Goal: Check status: Check status

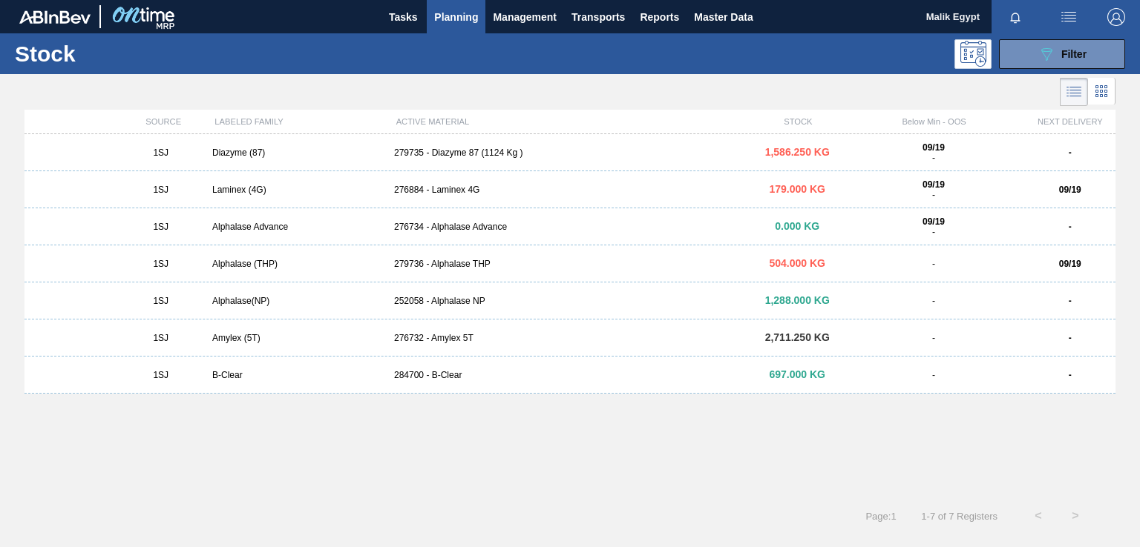
click at [455, 187] on div "276884 - Laminex 4G" at bounding box center [570, 190] width 364 height 10
click at [243, 191] on div "Laminex (4G)" at bounding box center [297, 190] width 182 height 10
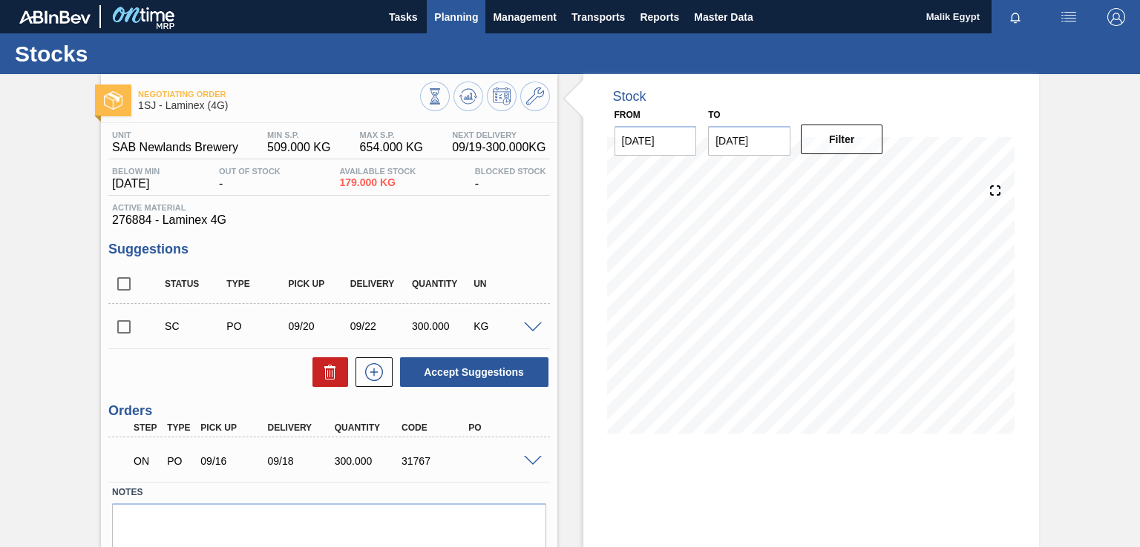
click at [452, 20] on span "Planning" at bounding box center [456, 17] width 44 height 18
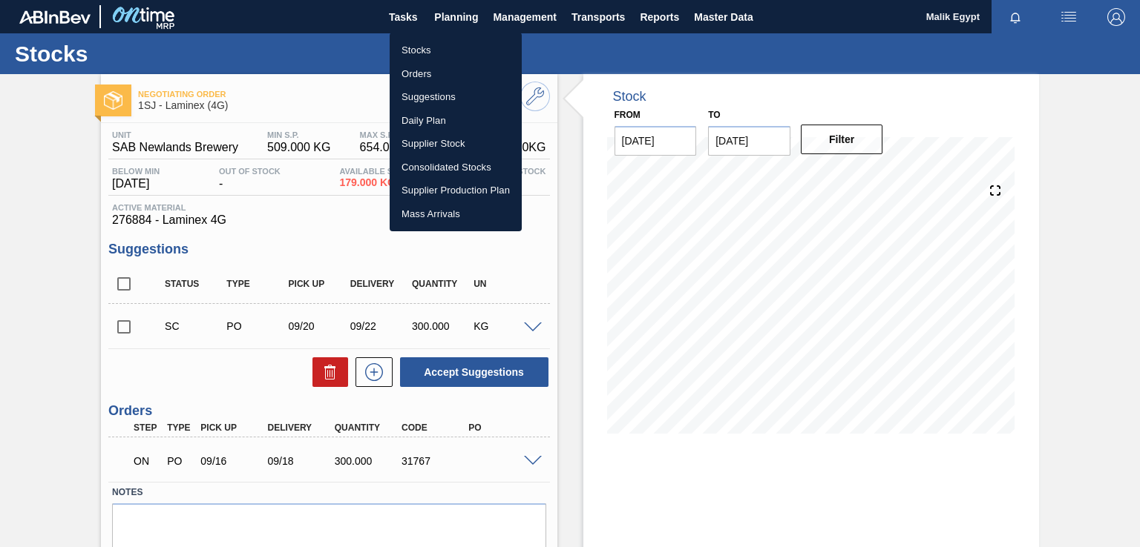
click at [421, 70] on li "Orders" at bounding box center [455, 74] width 132 height 24
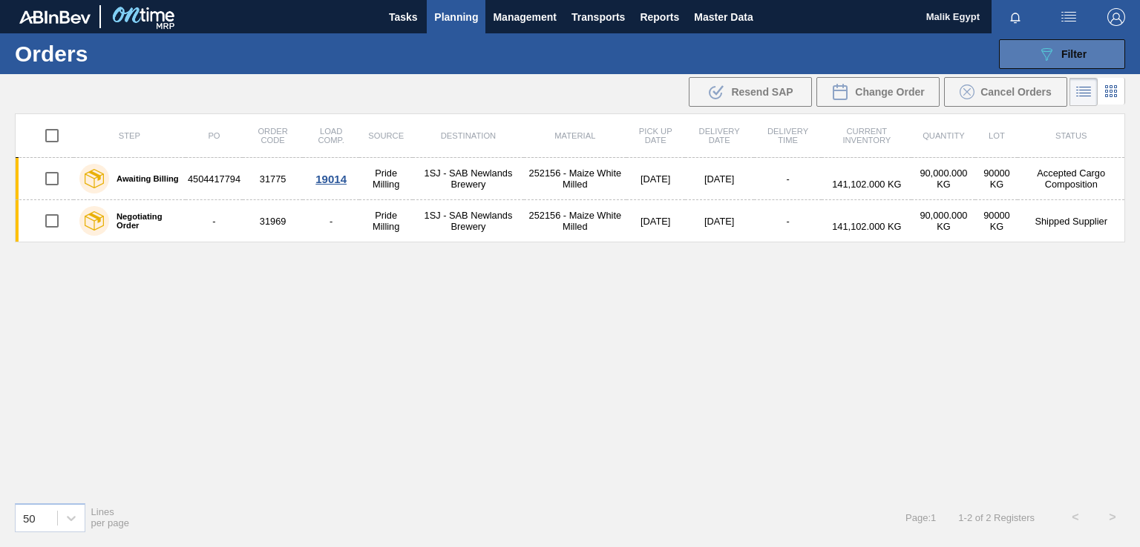
click at [1068, 57] on span "Filter" at bounding box center [1073, 54] width 25 height 12
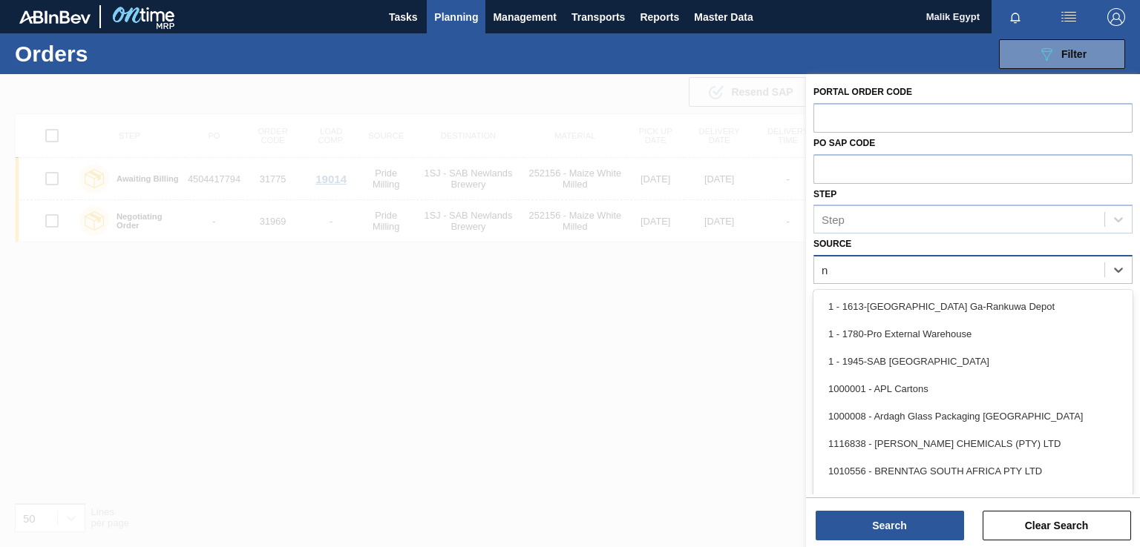
type input "no"
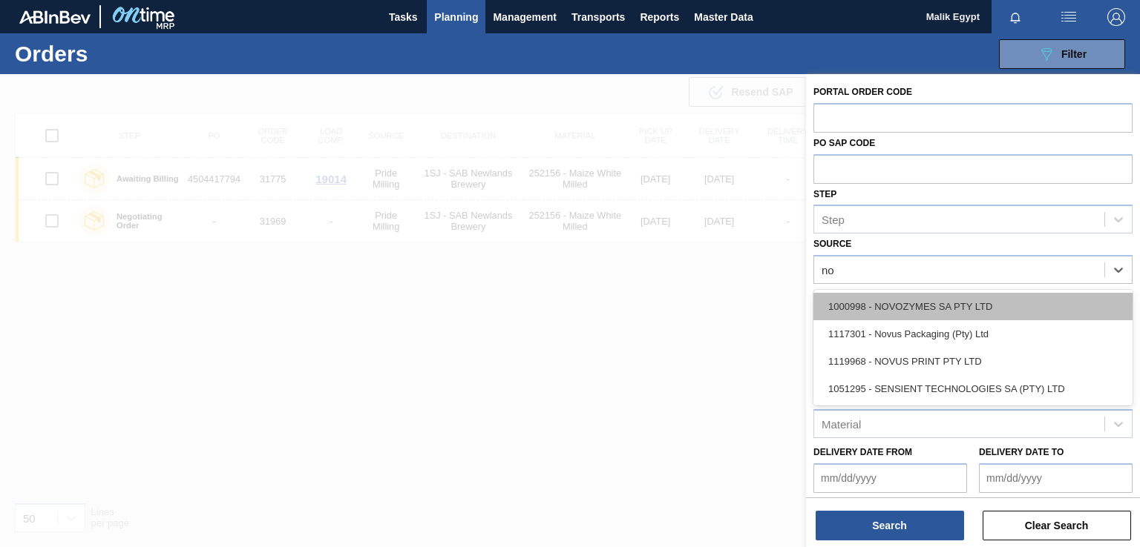
click at [954, 303] on div "1000998 - NOVOZYMES SA PTY LTD" at bounding box center [972, 306] width 319 height 27
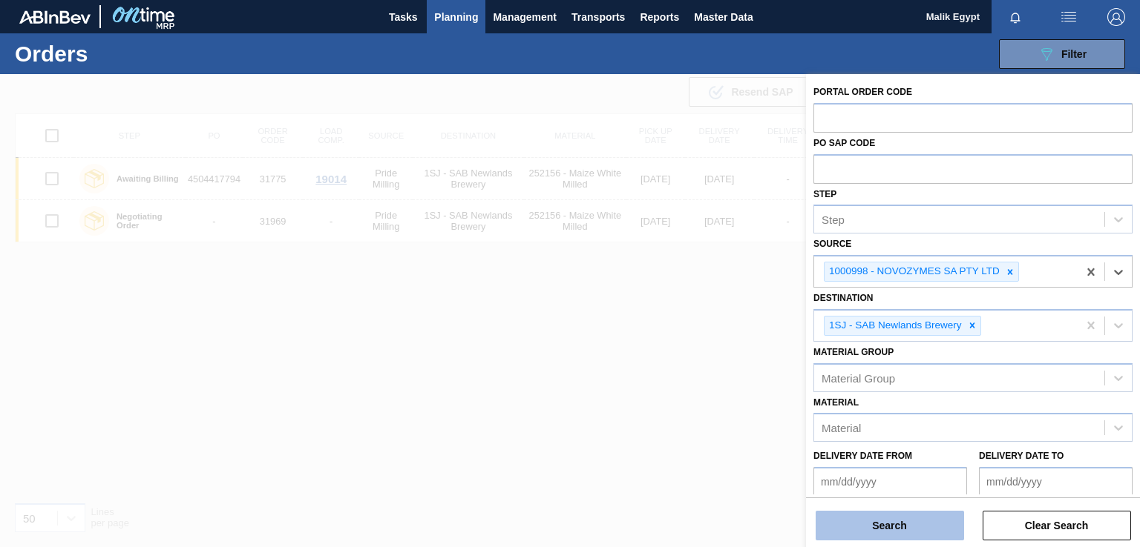
click at [894, 530] on button "Search" at bounding box center [889, 526] width 148 height 30
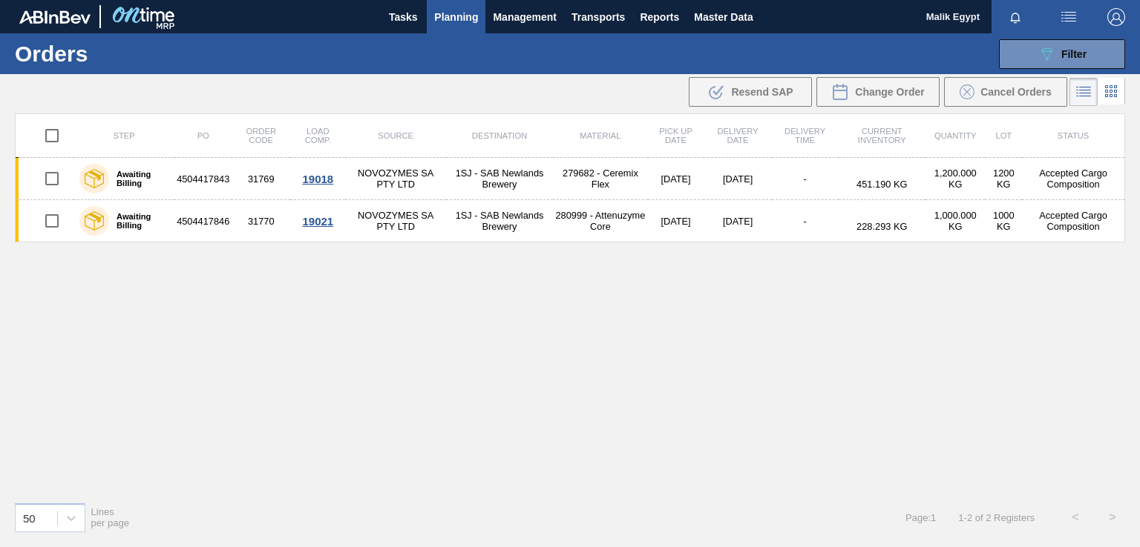
click at [707, 348] on div "Step PO Order Code Load Comp. Source Destination Material Pick up Date Delivery…" at bounding box center [570, 302] width 1110 height 377
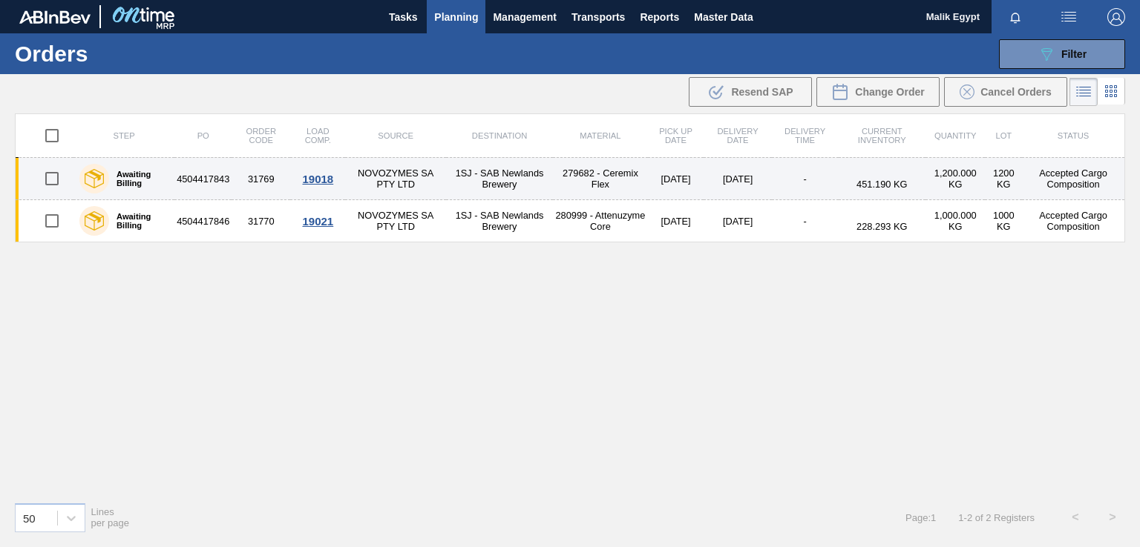
click at [208, 182] on td "4504417843" at bounding box center [202, 179] width 57 height 42
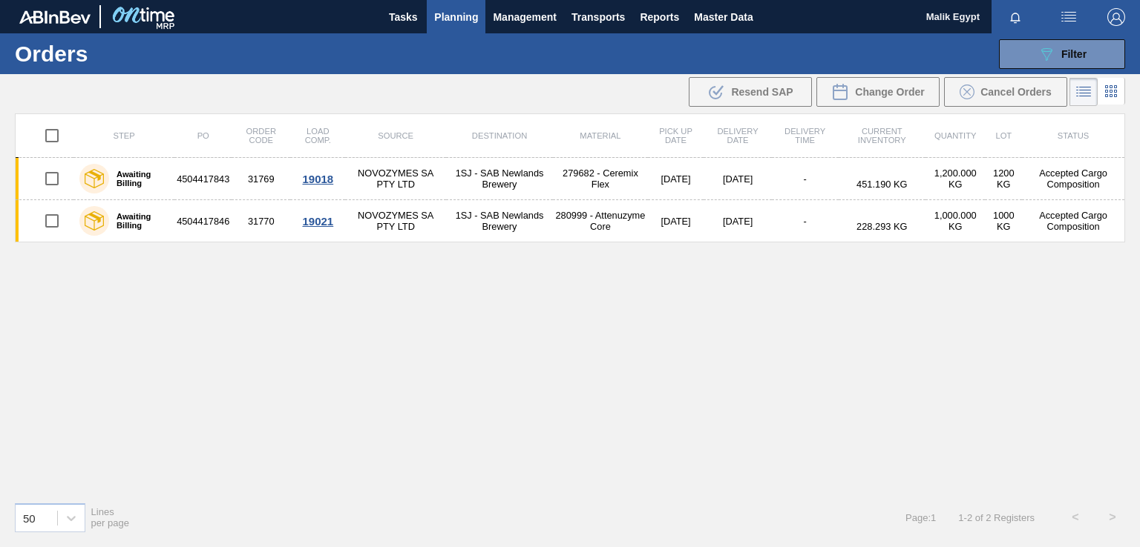
click at [669, 375] on div "Step PO Order Code Load Comp. Source Destination Material Pick up Date Delivery…" at bounding box center [570, 302] width 1110 height 377
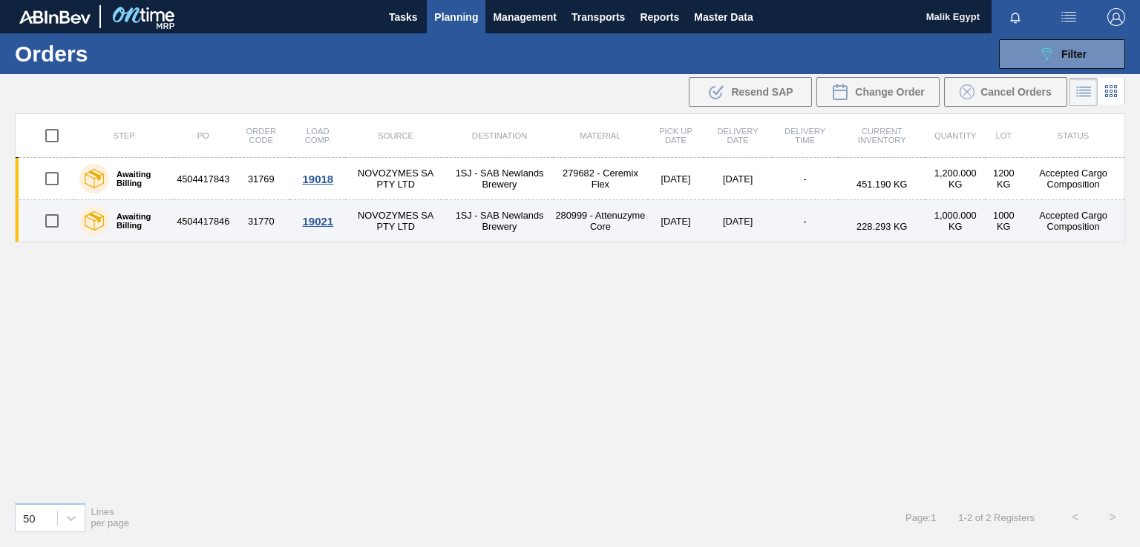
click at [717, 224] on td "09/25/2025" at bounding box center [737, 221] width 68 height 42
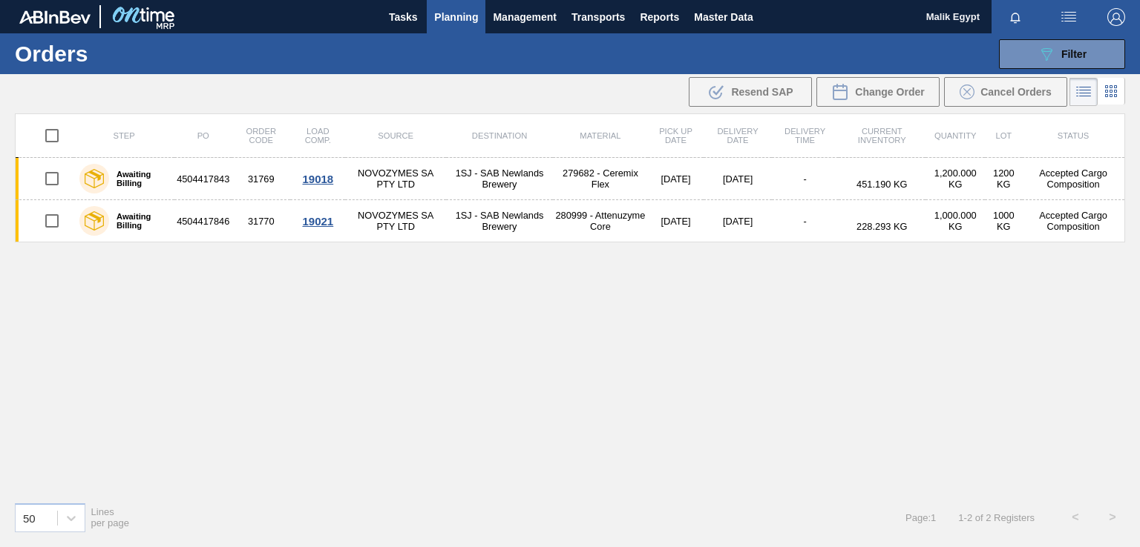
drag, startPoint x: 728, startPoint y: 351, endPoint x: 711, endPoint y: 349, distance: 16.5
click at [729, 351] on div "Step PO Order Code Load Comp. Source Destination Material Pick up Date Delivery…" at bounding box center [570, 302] width 1110 height 377
drag, startPoint x: 662, startPoint y: 374, endPoint x: 639, endPoint y: 360, distance: 26.3
click at [662, 374] on div "Step PO Order Code Load Comp. Source Destination Material Pick up Date Delivery…" at bounding box center [570, 302] width 1110 height 377
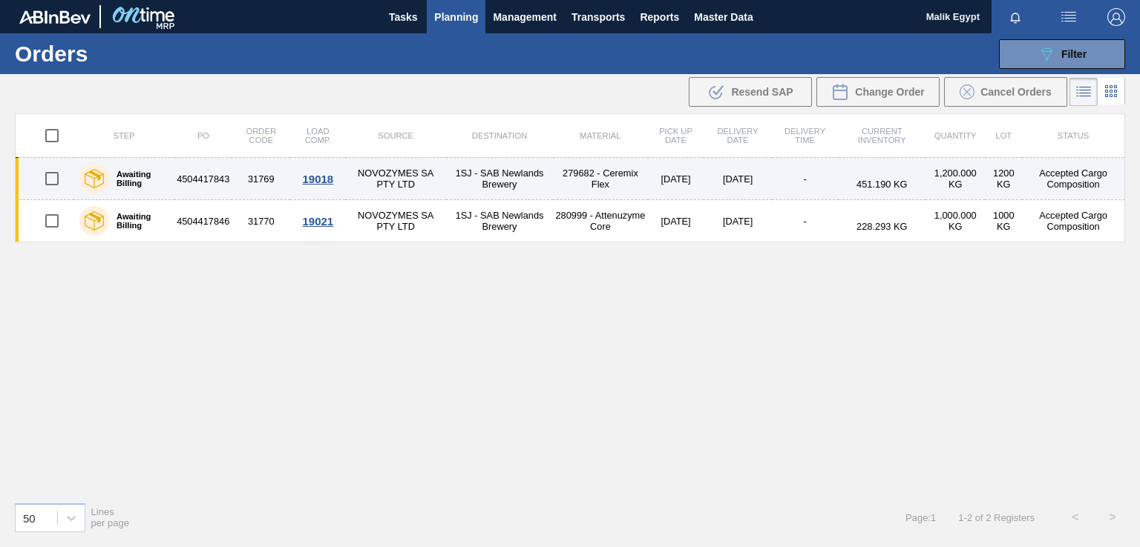
click at [208, 179] on td "4504417843" at bounding box center [202, 179] width 57 height 42
